Goal: Task Accomplishment & Management: Manage account settings

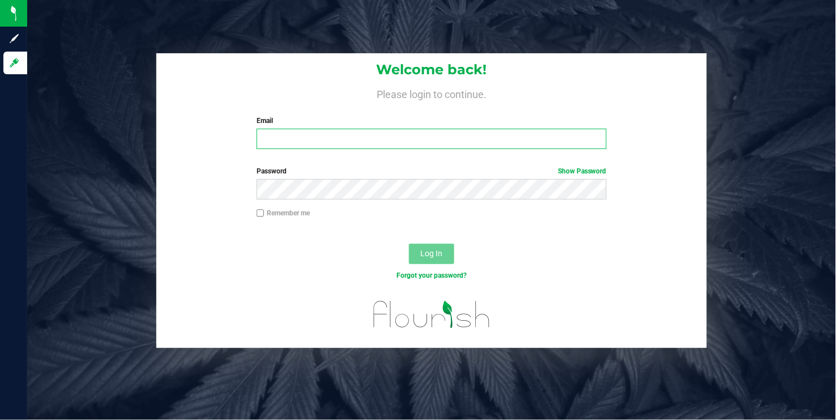
type input "[EMAIL_ADDRESS][DOMAIN_NAME]"
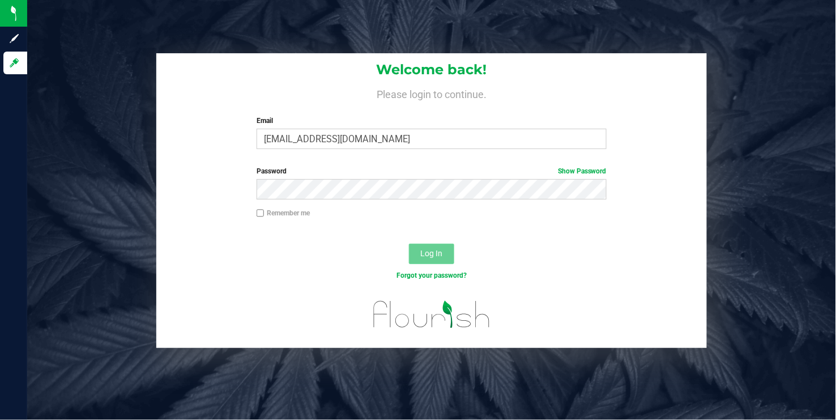
click at [423, 250] on span "Log In" at bounding box center [432, 253] width 22 height 9
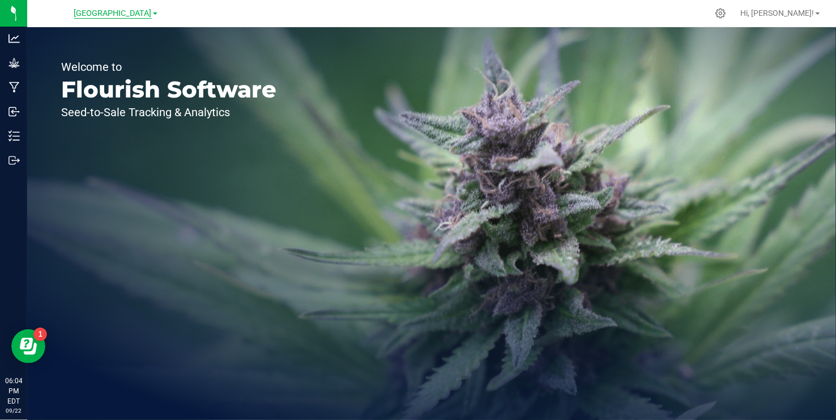
click at [152, 15] on span "[GEOGRAPHIC_DATA]" at bounding box center [113, 13] width 78 height 10
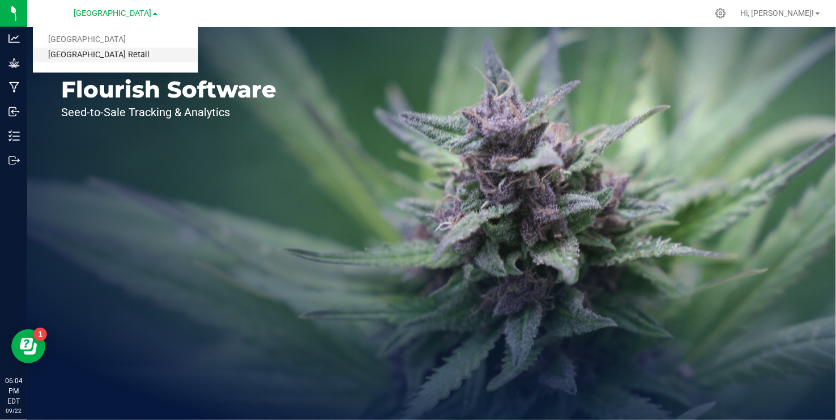
click at [125, 54] on link "[GEOGRAPHIC_DATA] Retail" at bounding box center [115, 55] width 165 height 15
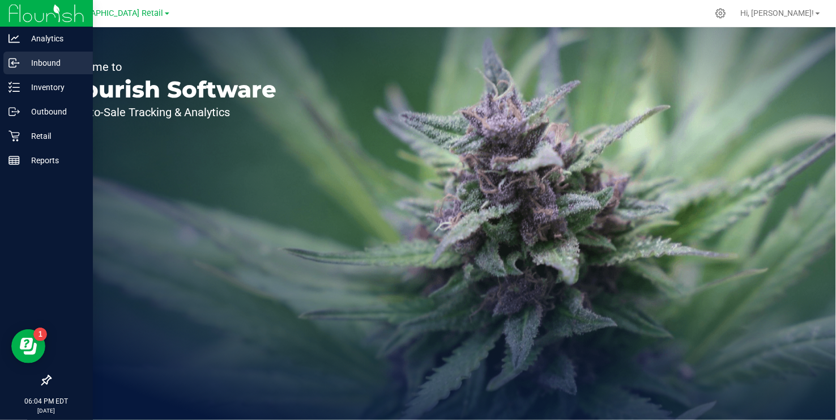
click at [41, 62] on p "Inbound" at bounding box center [54, 63] width 68 height 14
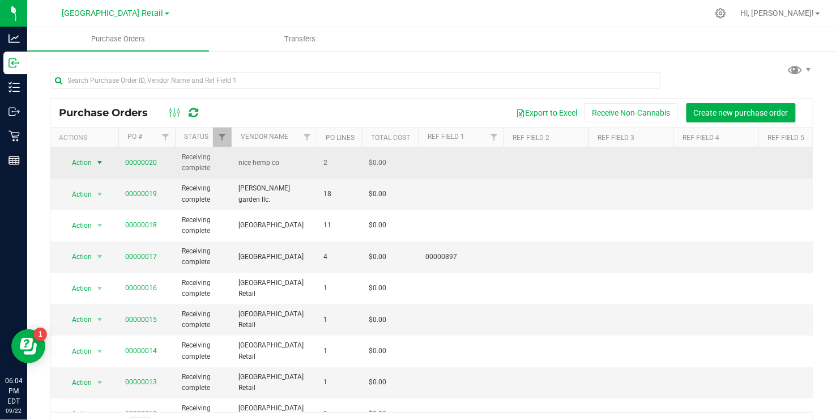
click at [96, 162] on span "select" at bounding box center [99, 162] width 9 height 9
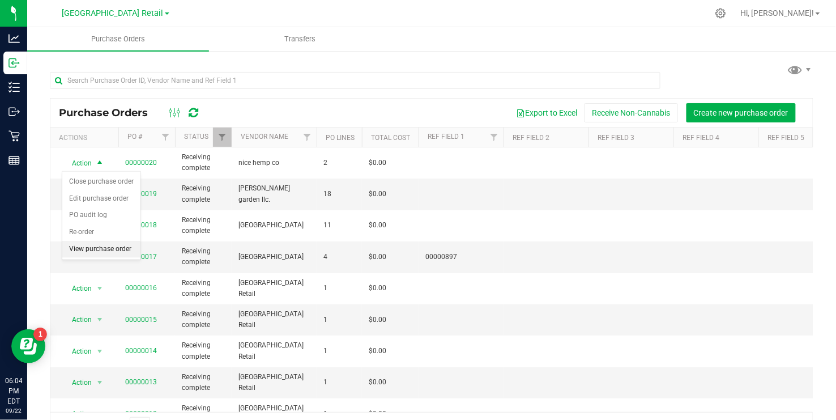
click at [97, 249] on li "View purchase order" at bounding box center [101, 249] width 78 height 17
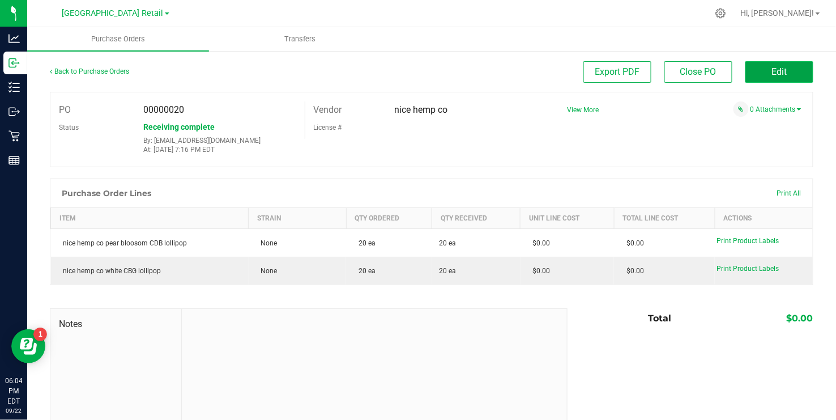
click at [785, 67] on span "Edit" at bounding box center [779, 71] width 15 height 11
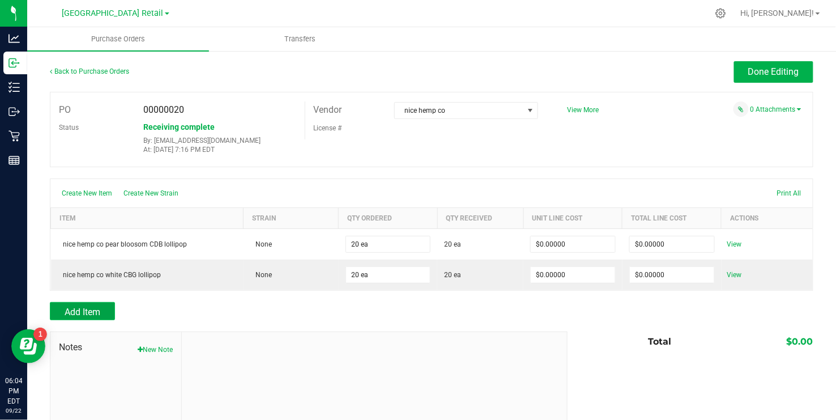
click at [89, 317] on span "Add Item" at bounding box center [83, 312] width 36 height 11
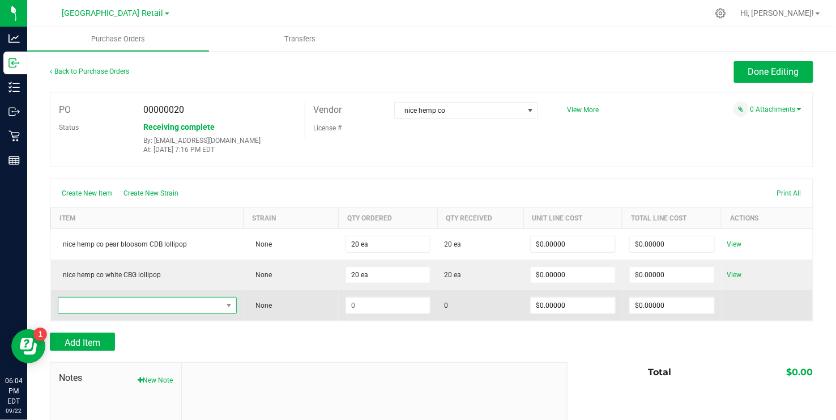
click at [222, 307] on span "NO DATA FOUND" at bounding box center [229, 305] width 14 height 16
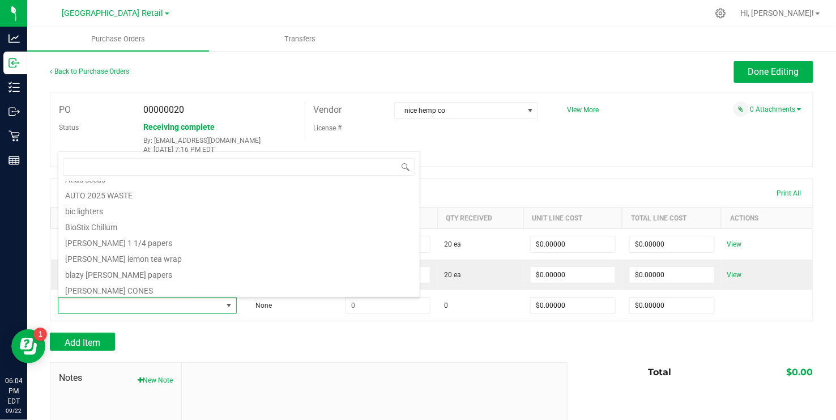
scroll to position [110, 0]
click at [74, 203] on li "bic lighters" at bounding box center [238, 206] width 361 height 16
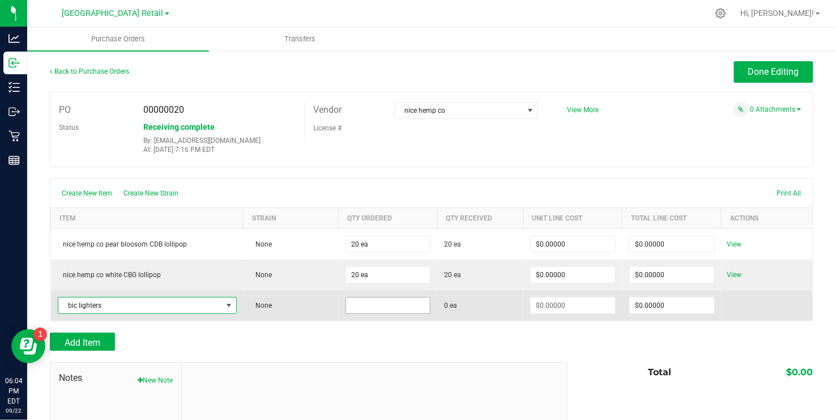
click at [359, 304] on input at bounding box center [388, 305] width 84 height 16
type input "50 ea"
click at [730, 313] on td at bounding box center [767, 305] width 91 height 31
type input "$0.00000"
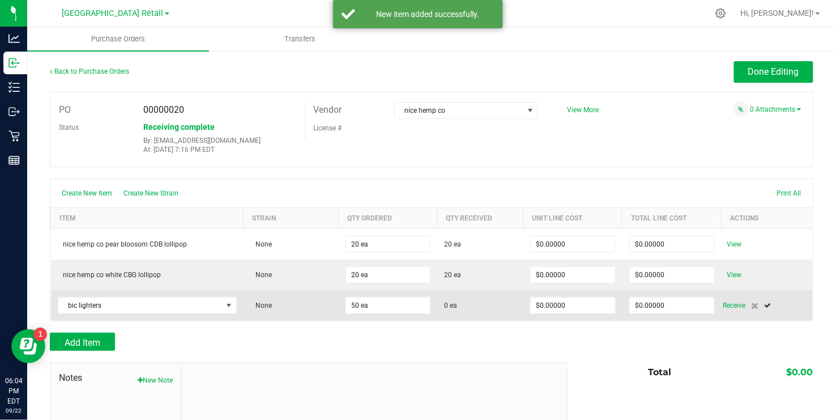
click at [747, 303] on div "Receive" at bounding box center [764, 306] width 83 height 14
click at [739, 304] on span "Receive" at bounding box center [734, 306] width 23 height 14
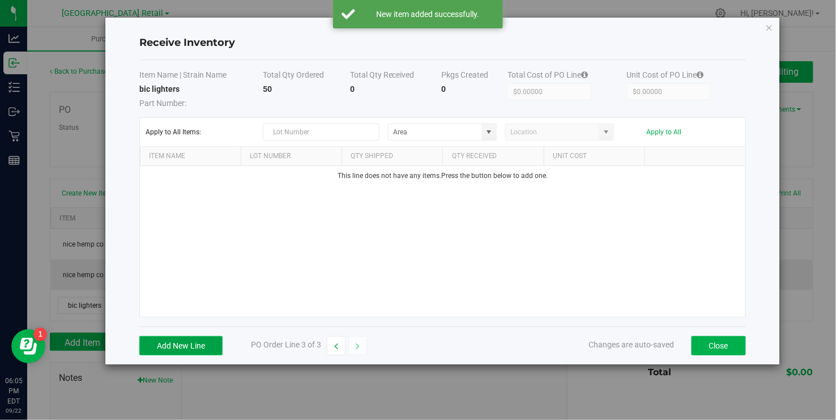
click at [191, 346] on button "Add New Line" at bounding box center [180, 345] width 83 height 19
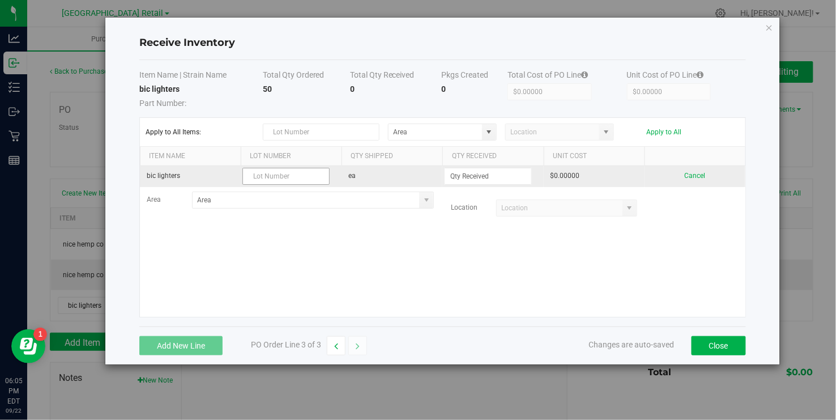
click at [266, 178] on input "text" at bounding box center [285, 176] width 87 height 17
type input "00000000"
click at [477, 176] on input at bounding box center [488, 176] width 86 height 16
type input "50 ea"
click at [727, 178] on kendo-grid-list "bic lighters 00000000 ea 50 ea $0.00000 Cancel Area Location" at bounding box center [443, 241] width 606 height 151
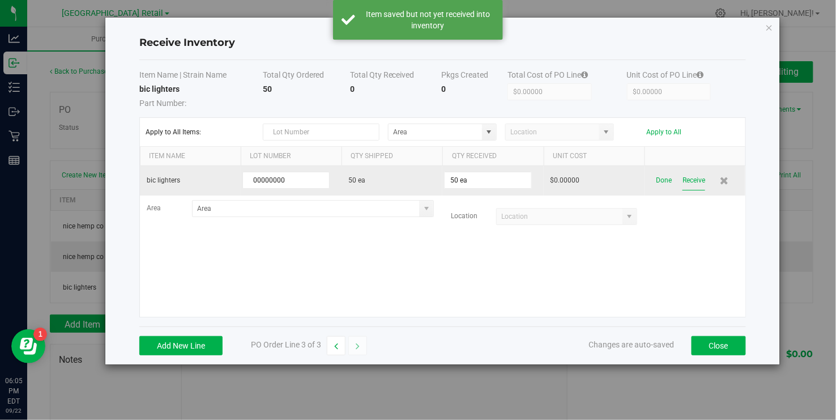
click at [691, 181] on button "Receive" at bounding box center [694, 181] width 23 height 20
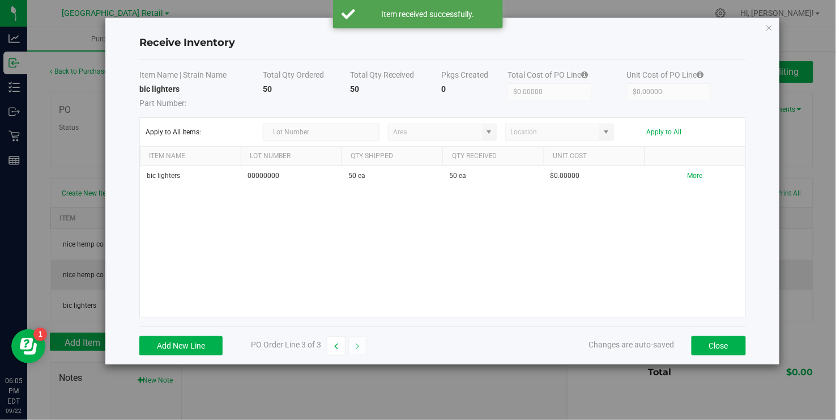
click at [16, 80] on div "Receive Inventory Item Name | Strain Name Total Qty Ordered Total Qty Received …" at bounding box center [422, 210] width 845 height 420
click at [12, 87] on div "Receive Inventory Item Name | Strain Name Total Qty Ordered Total Qty Received …" at bounding box center [422, 210] width 845 height 420
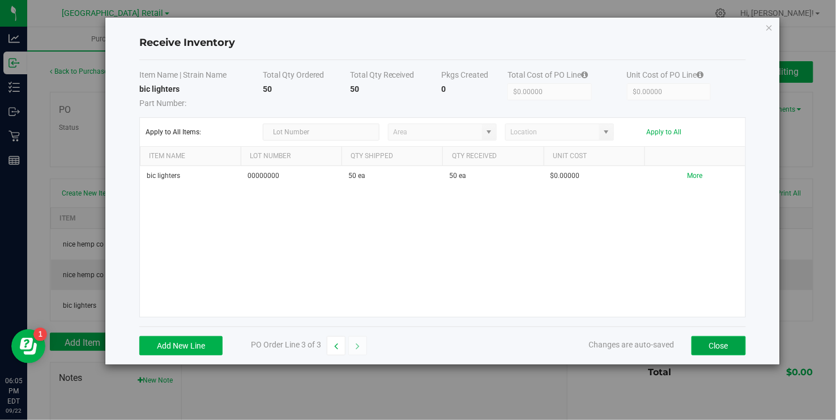
click at [713, 344] on button "Close" at bounding box center [719, 345] width 54 height 19
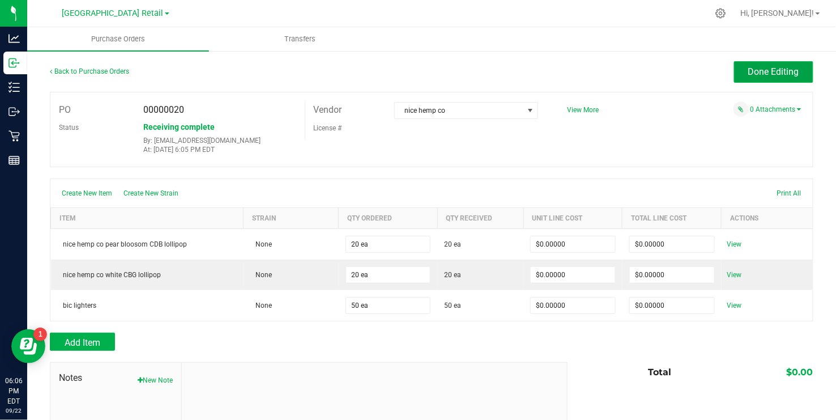
click at [757, 67] on span "Done Editing" at bounding box center [773, 71] width 51 height 11
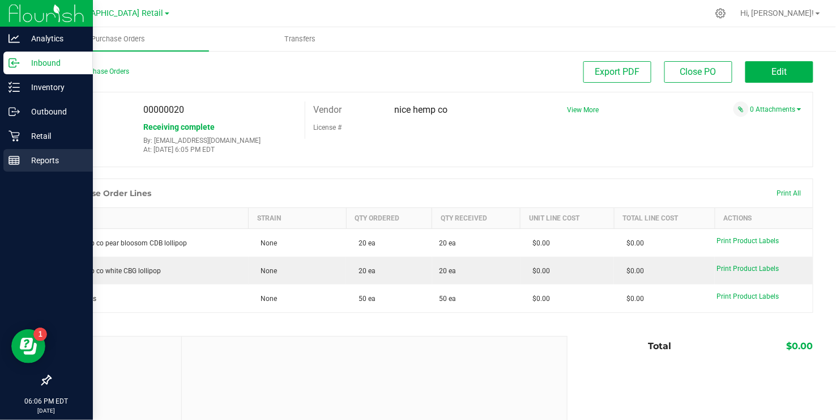
click at [23, 165] on p "Reports" at bounding box center [54, 161] width 68 height 14
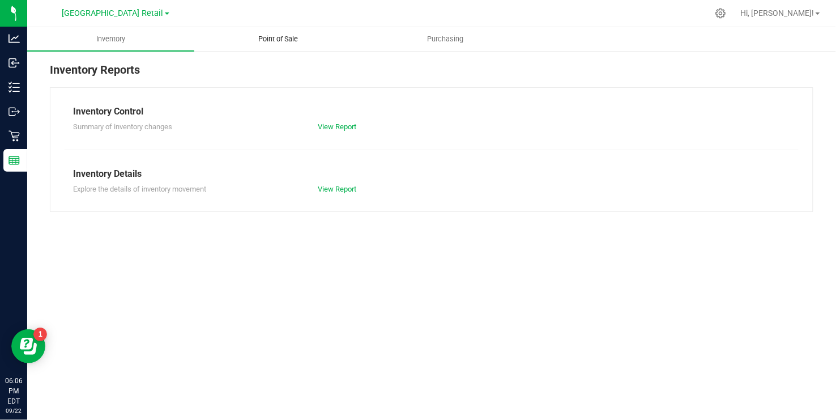
click at [273, 36] on span "Point of Sale" at bounding box center [278, 39] width 70 height 10
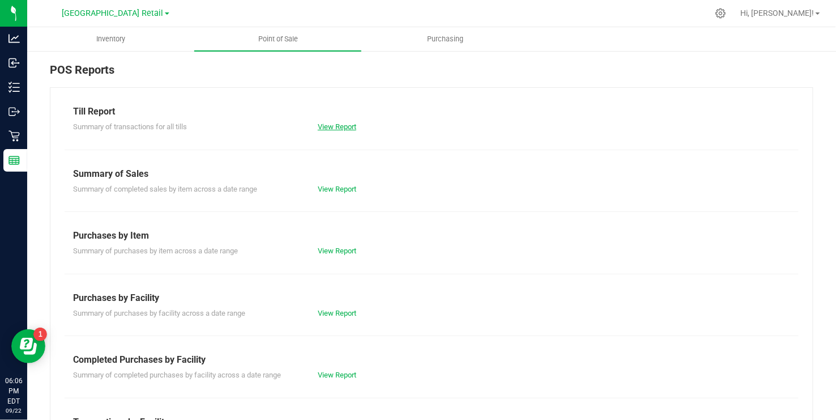
click at [337, 129] on link "View Report" at bounding box center [337, 126] width 39 height 8
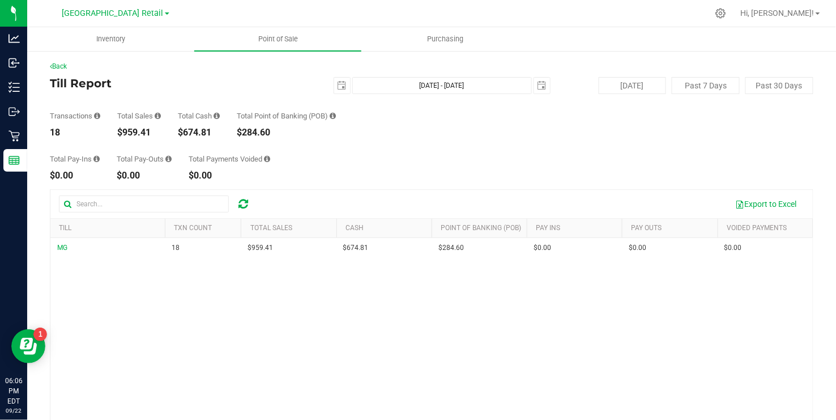
click at [131, 95] on div "Transactions 18 Total Sales $959.41 Total Cash $674.81 Total Point of Banking (…" at bounding box center [432, 115] width 764 height 43
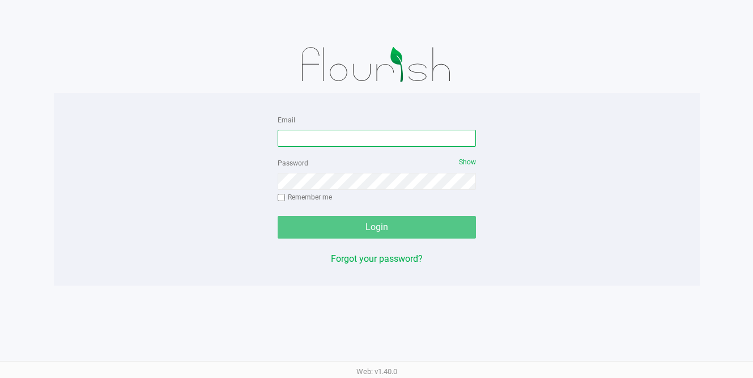
type input "[EMAIL_ADDRESS][DOMAIN_NAME]"
click at [369, 228] on div "Login" at bounding box center [377, 227] width 198 height 23
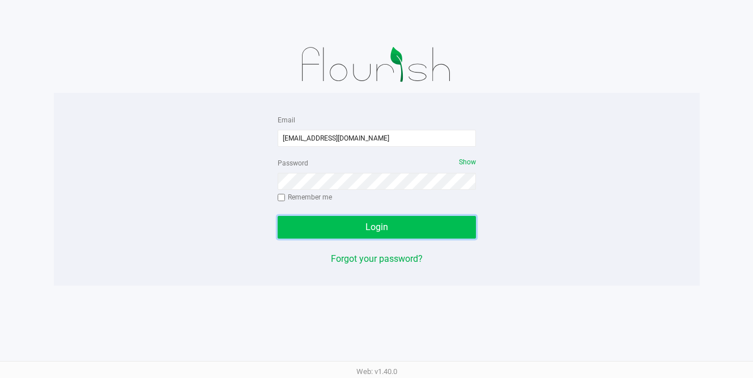
click at [398, 225] on button "Login" at bounding box center [377, 227] width 198 height 23
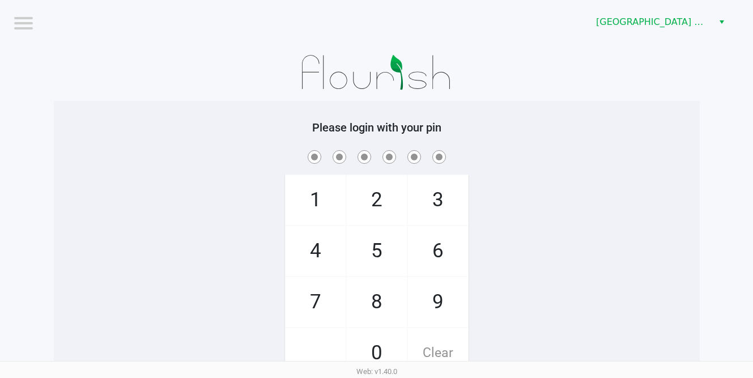
click at [444, 301] on span "9" at bounding box center [438, 302] width 60 height 50
checkbox input "true"
click at [321, 198] on span "1" at bounding box center [316, 200] width 60 height 50
checkbox input "true"
click at [438, 304] on span "9" at bounding box center [438, 302] width 60 height 50
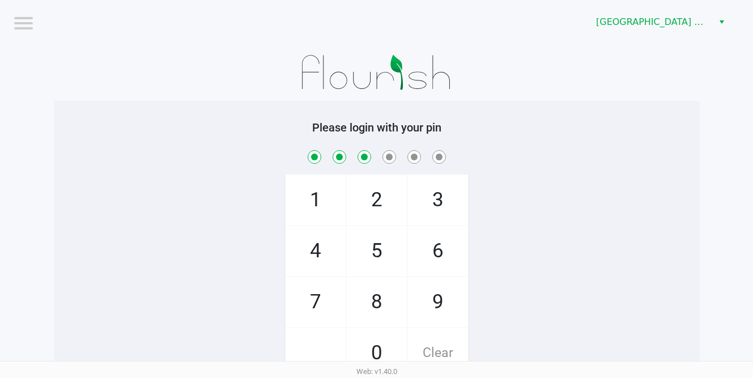
checkbox input "true"
click at [382, 305] on span "8" at bounding box center [377, 302] width 60 height 50
checkbox input "true"
click at [434, 254] on span "6" at bounding box center [438, 251] width 60 height 50
checkbox input "true"
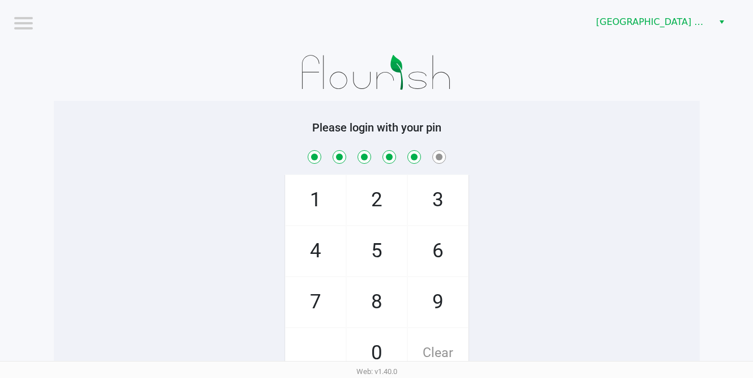
click at [317, 302] on span "7" at bounding box center [316, 302] width 60 height 50
checkbox input "true"
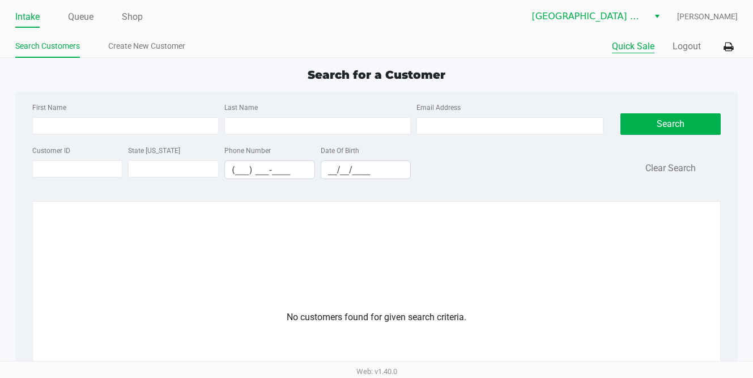
click at [631, 49] on button "Quick Sale" at bounding box center [633, 47] width 42 height 14
click at [631, 49] on button "Quick Sale" at bounding box center [629, 47] width 52 height 14
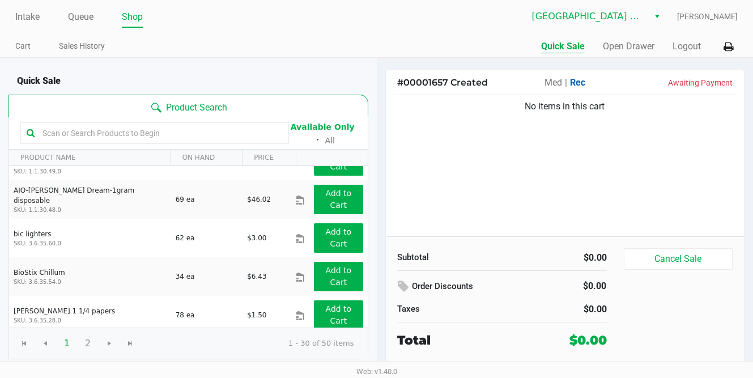
scroll to position [179, 0]
